Goal: Task Accomplishment & Management: Manage account settings

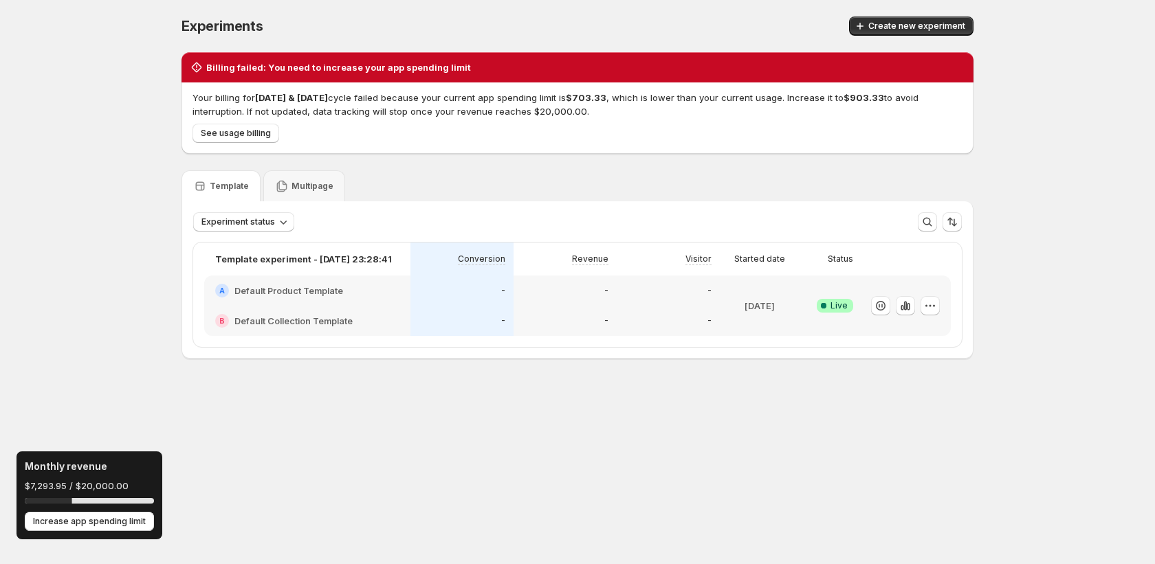
click at [533, 169] on div "Billing failed: You need to increase your app spending limit Your billing for […" at bounding box center [577, 205] width 792 height 307
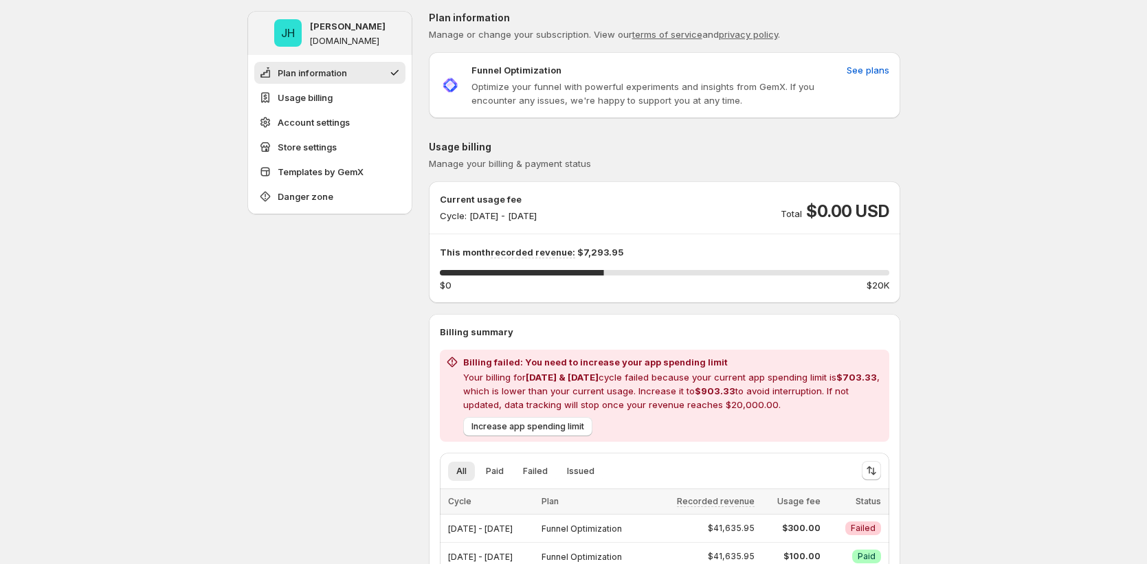
scroll to position [5, 0]
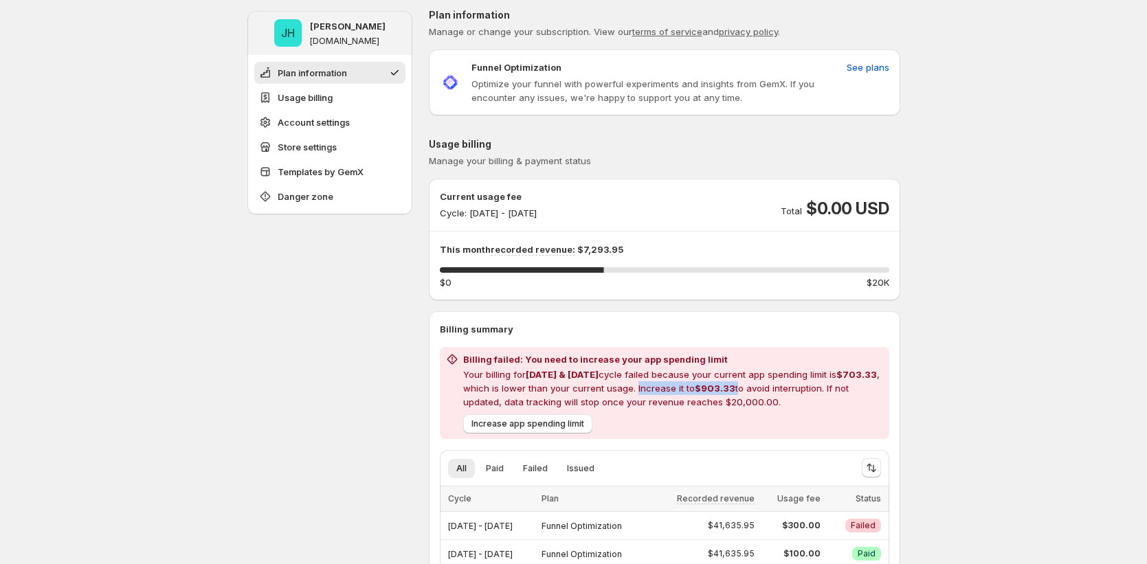
drag, startPoint x: 678, startPoint y: 387, endPoint x: 776, endPoint y: 385, distance: 97.6
click at [776, 385] on p "Your billing for [DATE] & [DATE] cycle failed because your current app spending…" at bounding box center [673, 388] width 421 height 41
click at [856, 385] on p "Your billing for [DATE] & [DATE] cycle failed because your current app spending…" at bounding box center [673, 388] width 421 height 41
